Goal: Task Accomplishment & Management: Use online tool/utility

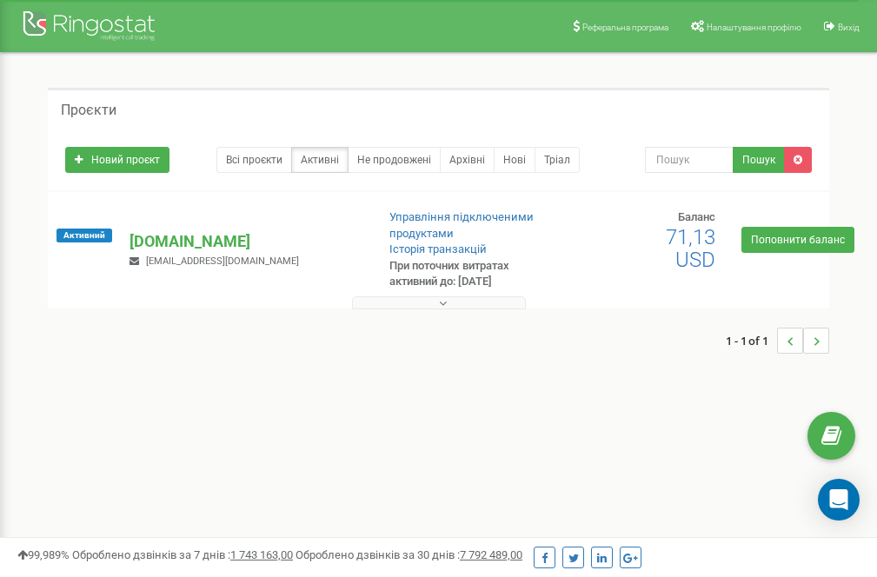
click at [468, 308] on button at bounding box center [439, 302] width 174 height 13
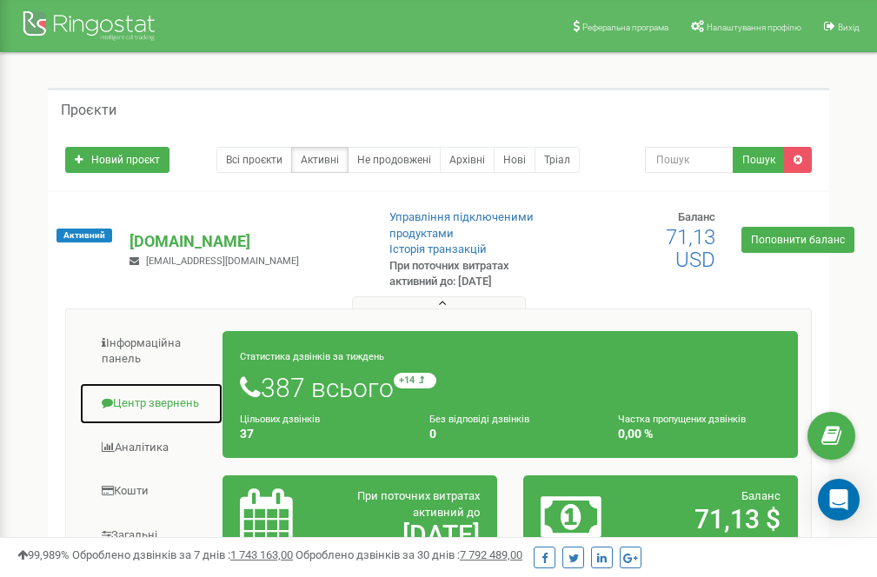
click at [166, 404] on link "Центр звернень" at bounding box center [151, 404] width 144 height 43
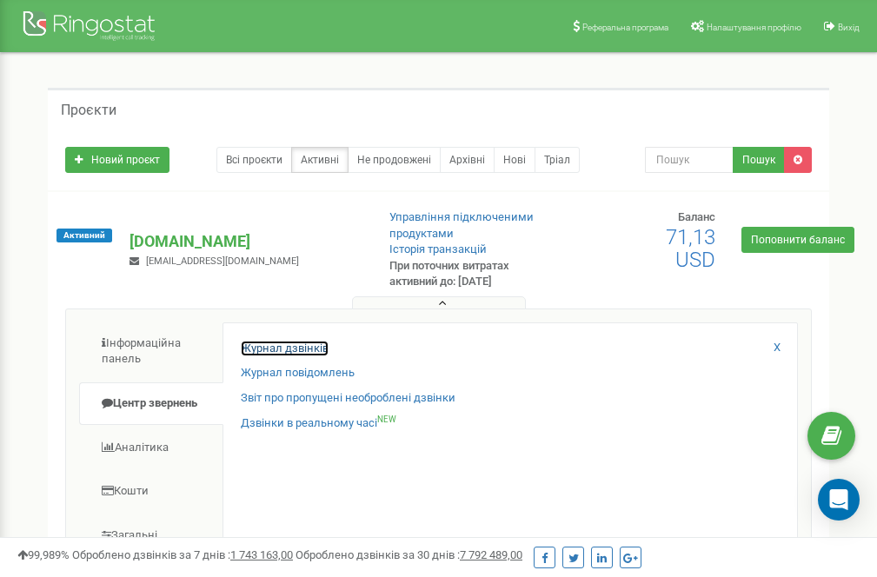
click at [296, 351] on link "Журнал дзвінків" at bounding box center [285, 349] width 88 height 17
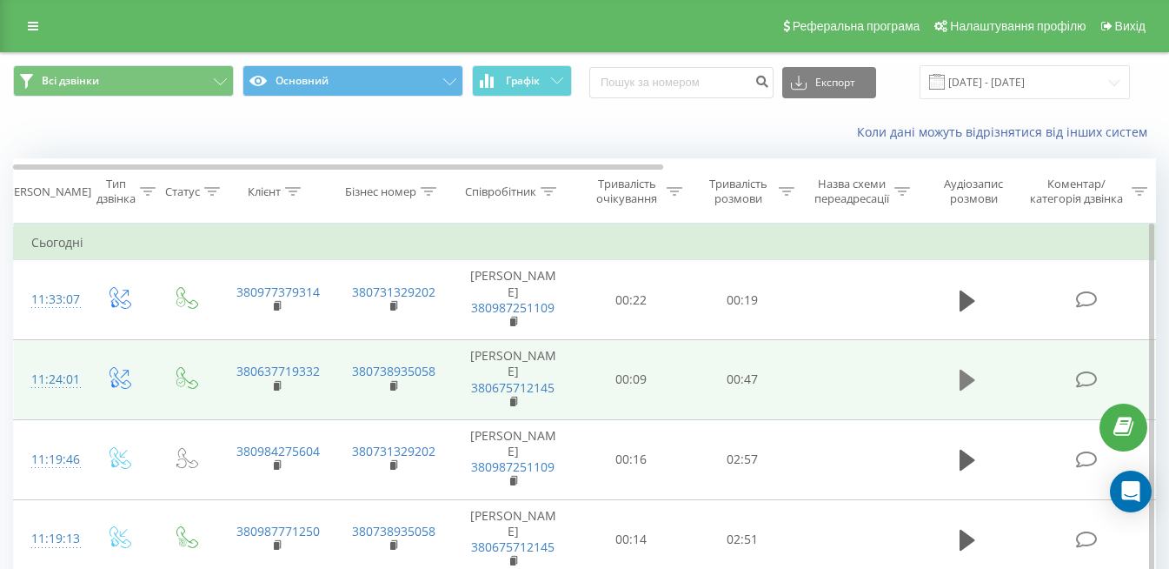
click at [889, 369] on icon at bounding box center [968, 379] width 16 height 21
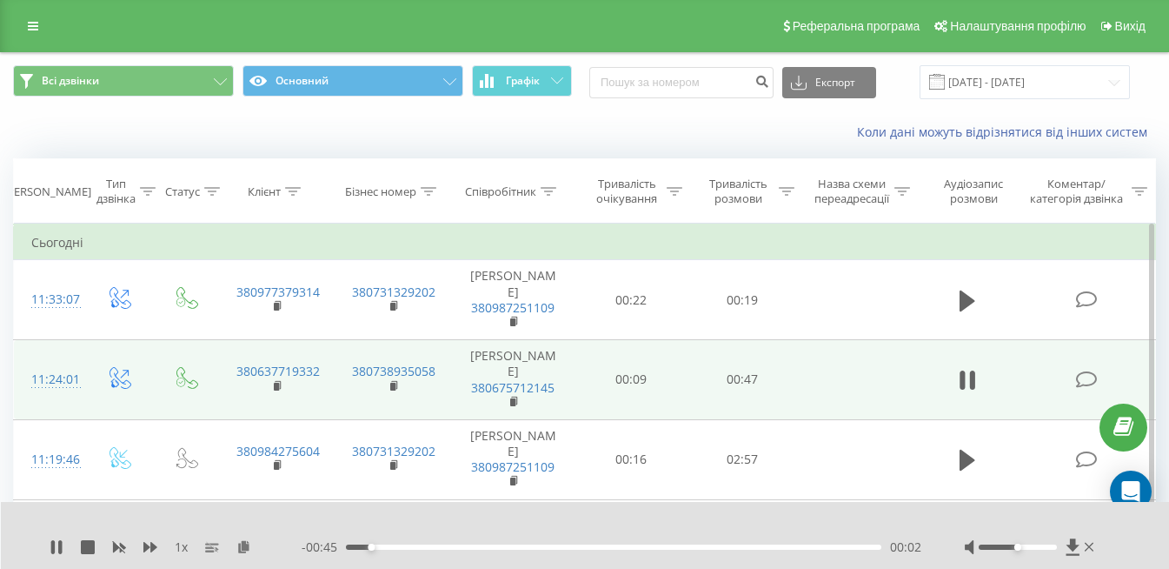
click at [889, 368] on icon at bounding box center [968, 380] width 16 height 24
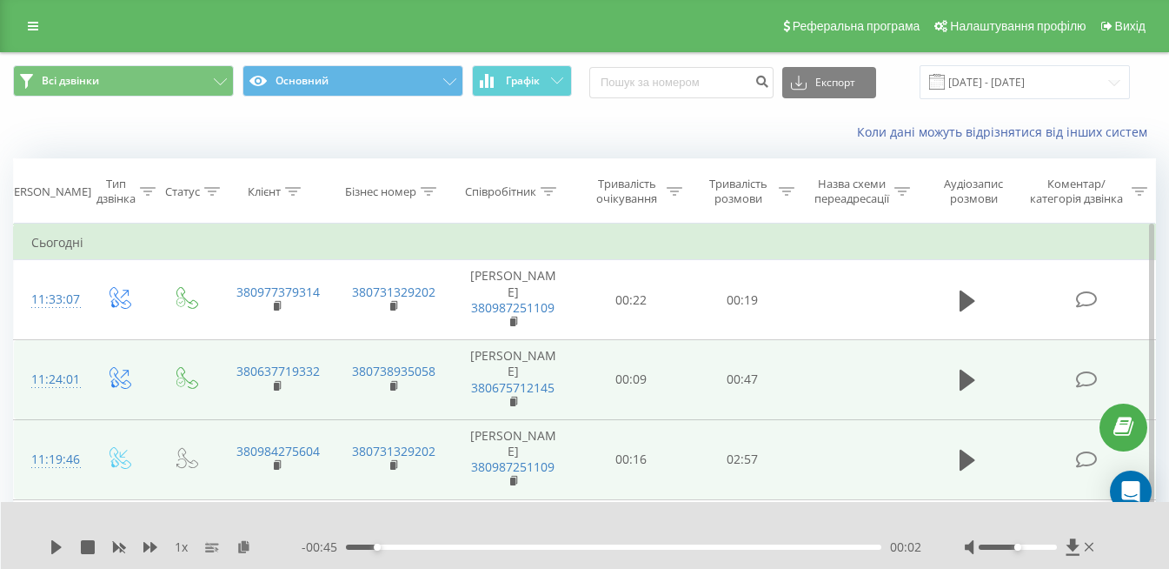
scroll to position [87, 0]
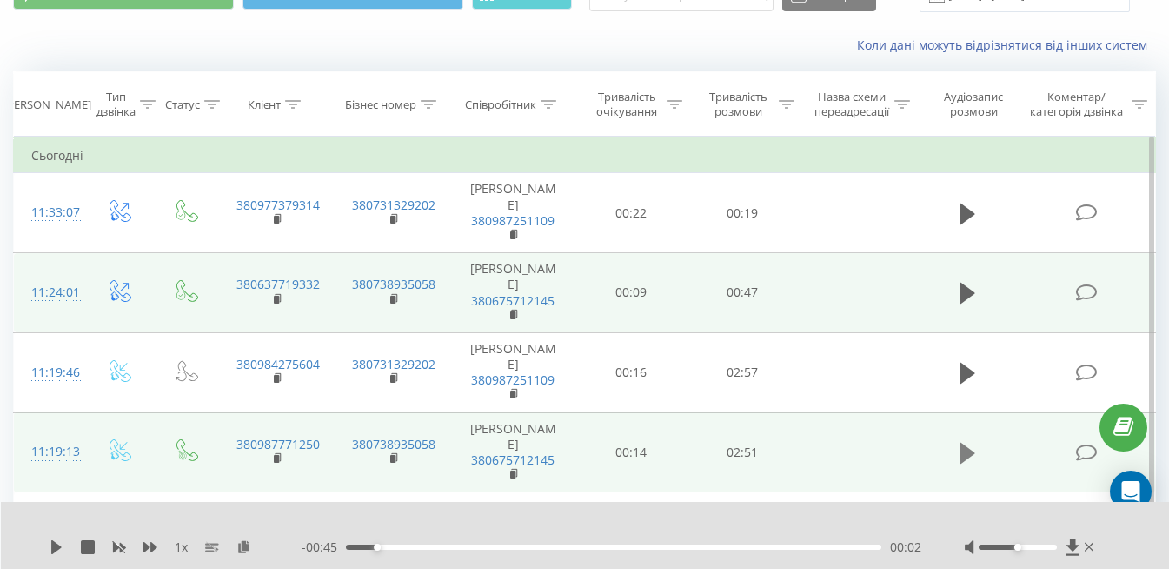
click at [889, 443] on icon at bounding box center [968, 453] width 16 height 21
